Goal: Information Seeking & Learning: Learn about a topic

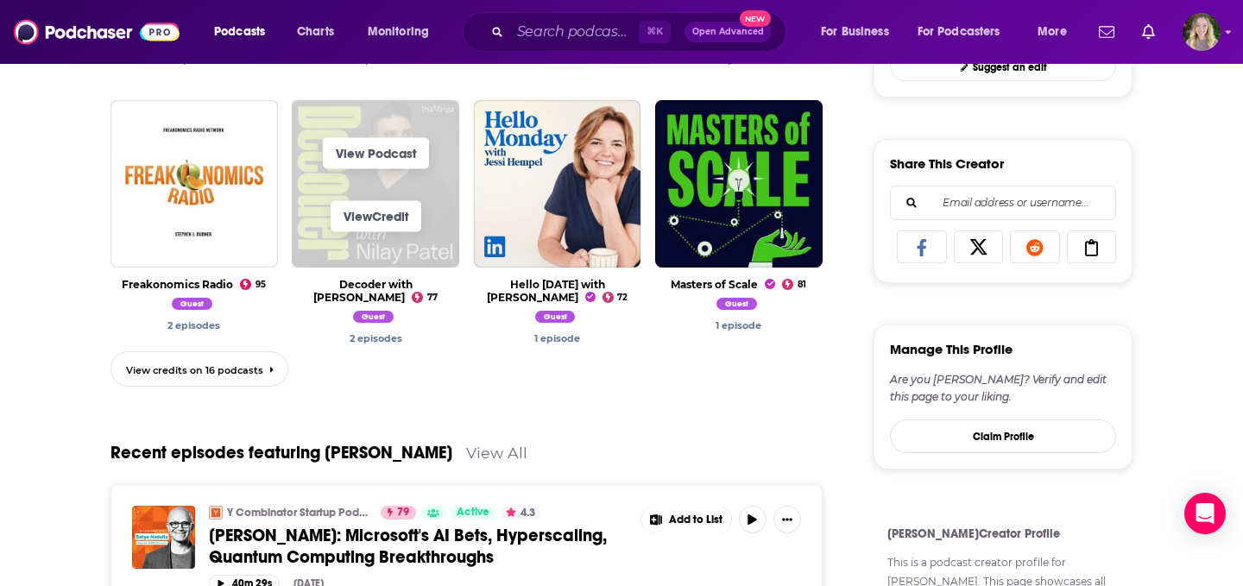
scroll to position [721, 0]
